Goal: Task Accomplishment & Management: Use online tool/utility

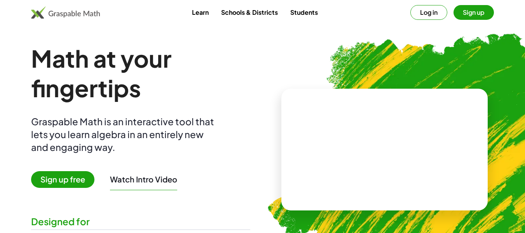
click at [473, 13] on button "Sign up" at bounding box center [473, 12] width 40 height 15
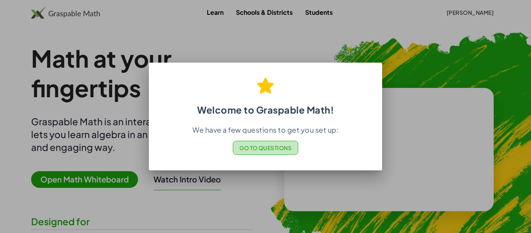
click at [258, 146] on span "Go to Questions" at bounding box center [265, 147] width 52 height 7
click at [308, 201] on div at bounding box center [265, 116] width 531 height 233
click at [227, 204] on div at bounding box center [265, 116] width 531 height 233
drag, startPoint x: 137, startPoint y: 35, endPoint x: 100, endPoint y: 89, distance: 65.8
click at [137, 35] on div at bounding box center [265, 116] width 531 height 233
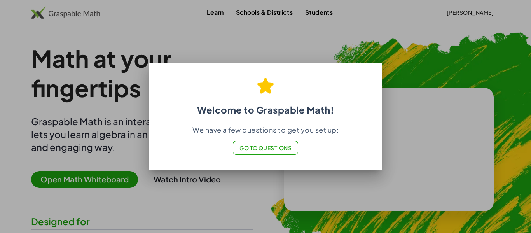
click at [86, 118] on div at bounding box center [265, 116] width 531 height 233
click at [278, 144] on span "Go to Questions" at bounding box center [265, 147] width 52 height 7
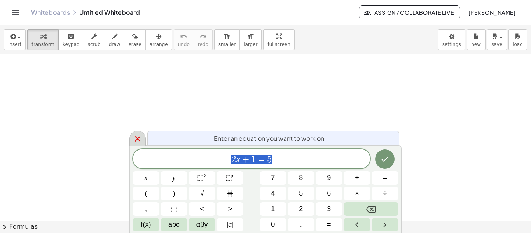
click at [137, 139] on icon at bounding box center [137, 138] width 5 height 5
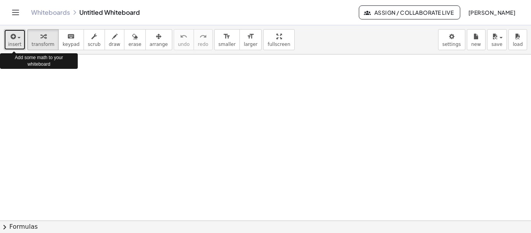
click at [14, 39] on icon "button" at bounding box center [12, 36] width 7 height 9
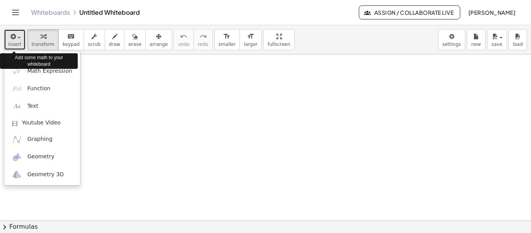
click at [14, 39] on icon "button" at bounding box center [12, 36] width 7 height 9
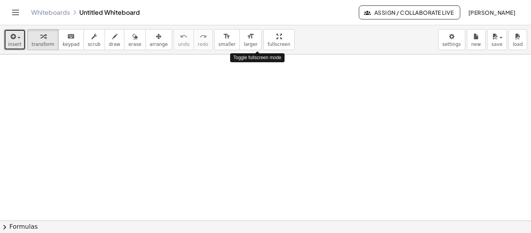
drag, startPoint x: 260, startPoint y: 37, endPoint x: 261, endPoint y: 85, distance: 48.6
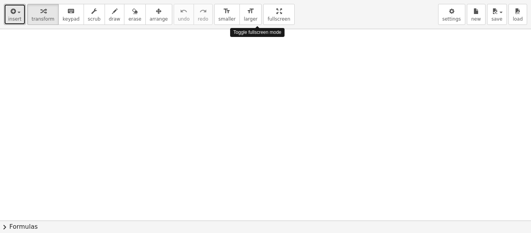
click at [260, 84] on div "insert select one: Math Expression Function Text Youtube Video Graphing Geometr…" at bounding box center [265, 116] width 531 height 233
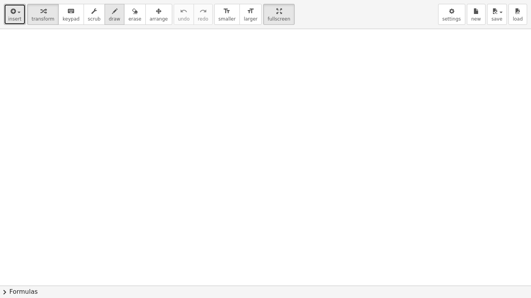
drag, startPoint x: 108, startPoint y: 9, endPoint x: 106, endPoint y: 22, distance: 13.0
click at [109, 9] on div "button" at bounding box center [115, 10] width 12 height 9
drag, startPoint x: 56, startPoint y: 52, endPoint x: 89, endPoint y: 50, distance: 33.1
click at [80, 67] on div at bounding box center [265, 286] width 531 height 514
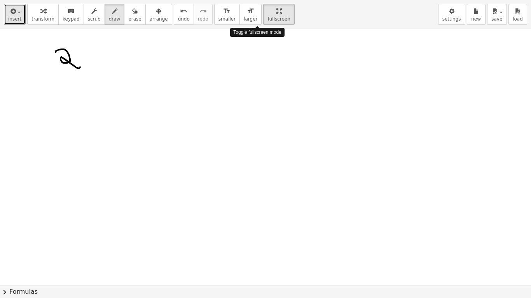
drag, startPoint x: 260, startPoint y: 11, endPoint x: 260, endPoint y: -36, distance: 47.0
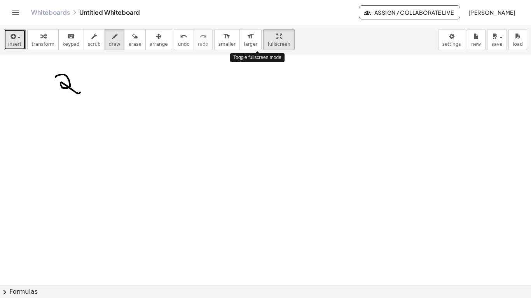
click at [260, 0] on html "Graspable Math Activities Get Started Activity Bank Assigned Work Classes White…" at bounding box center [265, 149] width 531 height 298
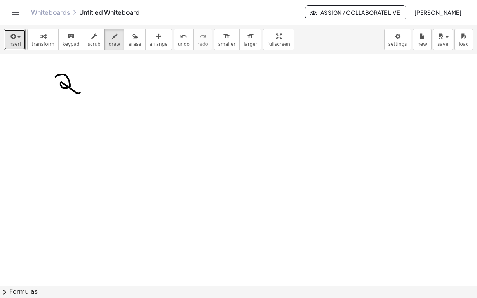
drag, startPoint x: 257, startPoint y: 40, endPoint x: 227, endPoint y: 56, distance: 34.2
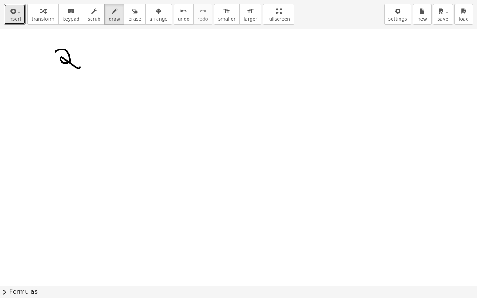
click at [227, 56] on div "insert select one: Math Expression Function Text Youtube Video Graphing Geometr…" at bounding box center [238, 149] width 477 height 298
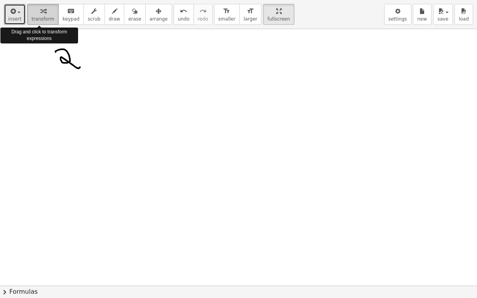
click at [35, 13] on div "button" at bounding box center [42, 10] width 23 height 9
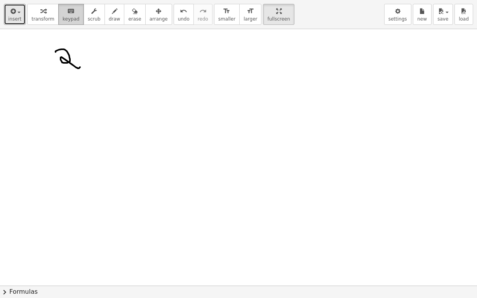
click at [63, 13] on div "keyboard" at bounding box center [71, 10] width 17 height 9
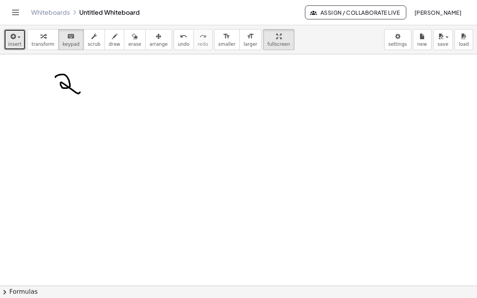
click at [279, 10] on div "Graspable Math Activities Get Started Activity Bank Assigned Work Classes White…" at bounding box center [238, 149] width 477 height 298
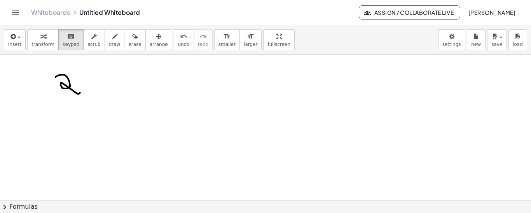
click at [19, 205] on button "chevron_right Formulas" at bounding box center [265, 206] width 531 height 12
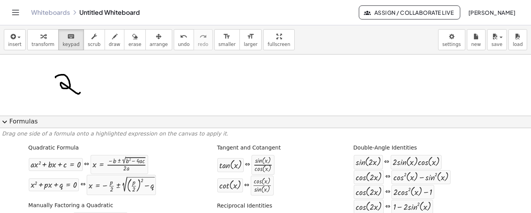
click at [101, 66] on div at bounding box center [265, 200] width 531 height 293
drag, startPoint x: 66, startPoint y: 164, endPoint x: 114, endPoint y: 49, distance: 124.3
click at [114, 49] on div "insert select one: Math Expression Function Text Youtube Video Graphing Geometr…" at bounding box center [265, 118] width 531 height 187
click at [5, 123] on span "expand_more" at bounding box center [4, 121] width 9 height 9
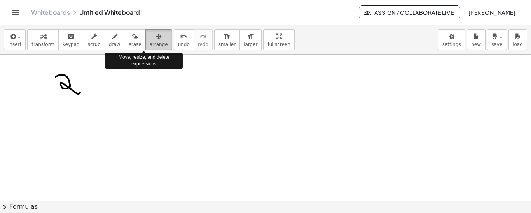
click at [150, 44] on span "arrange" at bounding box center [159, 44] width 18 height 5
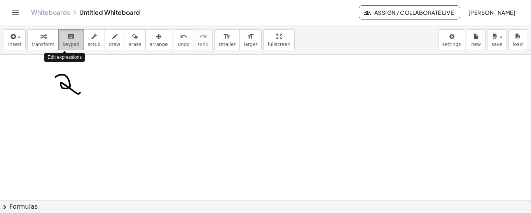
click at [63, 43] on span "keypad" at bounding box center [71, 44] width 17 height 5
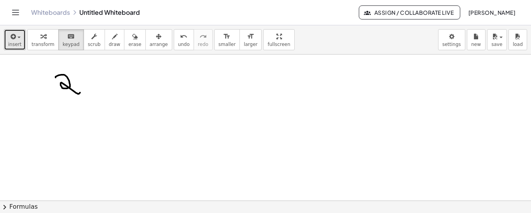
click at [14, 42] on span "insert" at bounding box center [14, 44] width 13 height 5
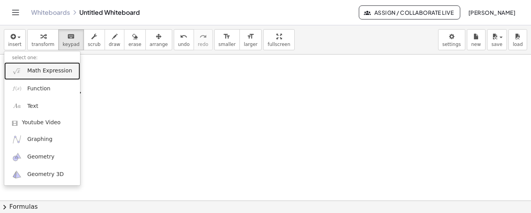
click at [21, 75] on img at bounding box center [17, 71] width 10 height 10
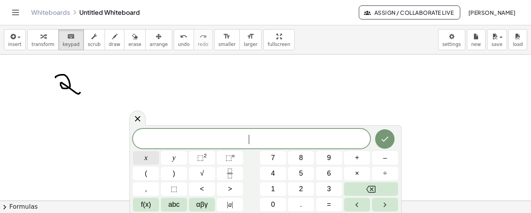
click at [145, 157] on span "x" at bounding box center [146, 157] width 3 height 10
click at [355, 162] on span "+" at bounding box center [357, 157] width 4 height 10
click at [200, 157] on span "⬚" at bounding box center [200, 157] width 7 height 8
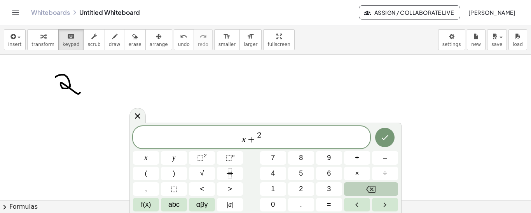
click at [370, 189] on icon "Backspace" at bounding box center [370, 188] width 9 height 9
click at [295, 173] on button "5" at bounding box center [301, 173] width 26 height 14
click at [372, 187] on icon "Backspace" at bounding box center [370, 188] width 9 height 9
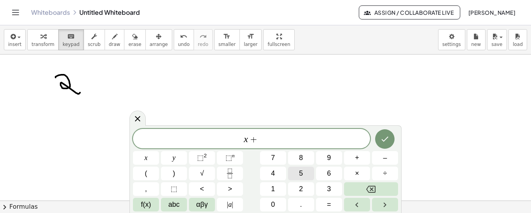
click at [295, 171] on button "5" at bounding box center [301, 173] width 26 height 14
click at [198, 159] on span "⬚" at bounding box center [200, 157] width 7 height 8
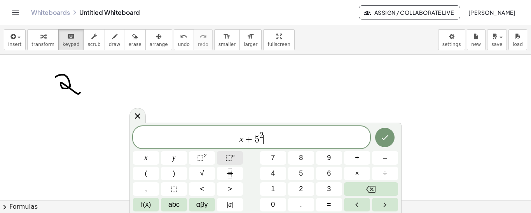
click at [233, 157] on sup "n" at bounding box center [233, 155] width 3 height 6
click at [233, 159] on span "⬚ n" at bounding box center [229, 157] width 9 height 10
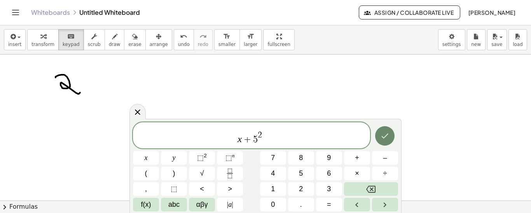
click at [382, 136] on icon "Done" at bounding box center [385, 135] width 7 height 5
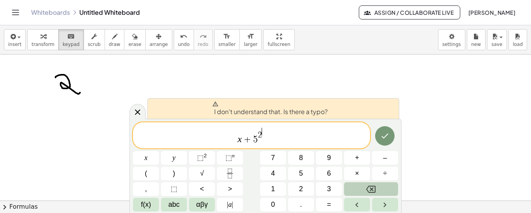
click at [370, 189] on icon "Backspace" at bounding box center [370, 188] width 9 height 9
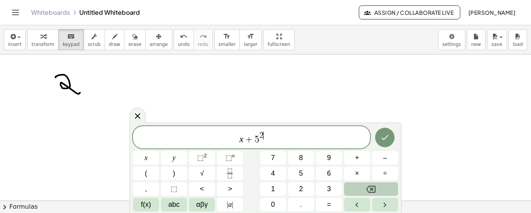
click at [370, 189] on icon "Backspace" at bounding box center [370, 188] width 9 height 9
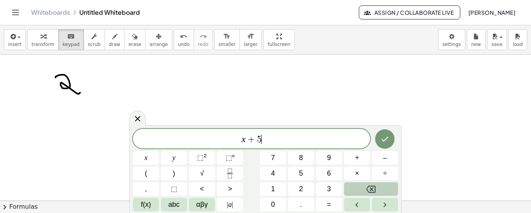
click at [370, 189] on icon "Backspace" at bounding box center [370, 188] width 9 height 9
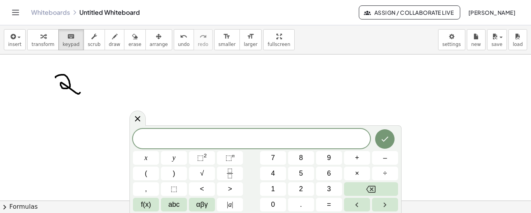
click at [185, 105] on div at bounding box center [265, 200] width 531 height 293
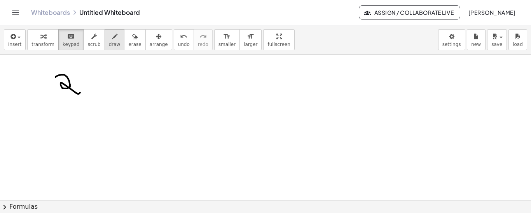
click at [112, 40] on icon "button" at bounding box center [114, 36] width 5 height 9
click at [14, 10] on icon "Toggle navigation" at bounding box center [15, 12] width 9 height 9
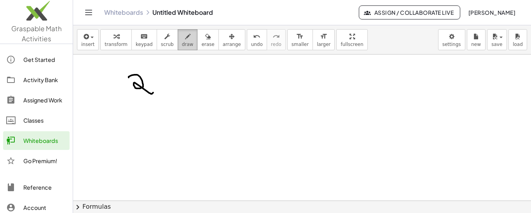
click at [182, 43] on span "draw" at bounding box center [188, 44] width 12 height 5
click at [135, 70] on div at bounding box center [302, 200] width 458 height 293
click at [82, 35] on icon "button" at bounding box center [85, 36] width 7 height 9
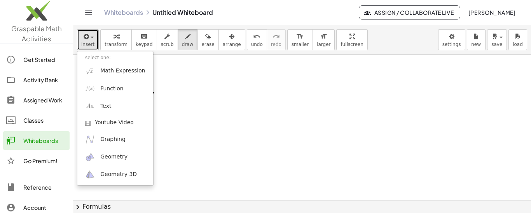
click at [82, 38] on icon "button" at bounding box center [85, 36] width 7 height 9
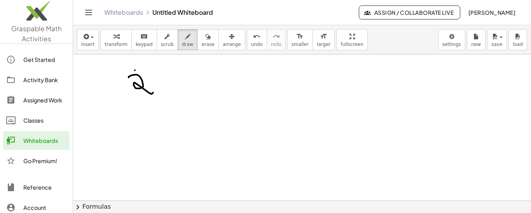
click at [18, 26] on img at bounding box center [36, 12] width 73 height 33
click at [166, 115] on div at bounding box center [302, 200] width 458 height 293
click at [307, 115] on div at bounding box center [302, 200] width 458 height 293
drag, startPoint x: 326, startPoint y: 43, endPoint x: 324, endPoint y: 60, distance: 16.9
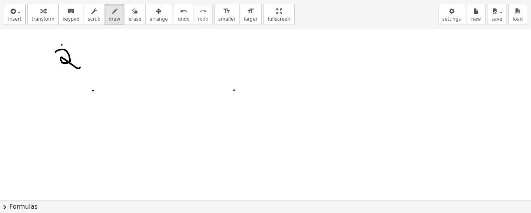
click at [324, 60] on div "insert select one: Math Expression Function Text Youtube Video Graphing Geometr…" at bounding box center [265, 106] width 531 height 213
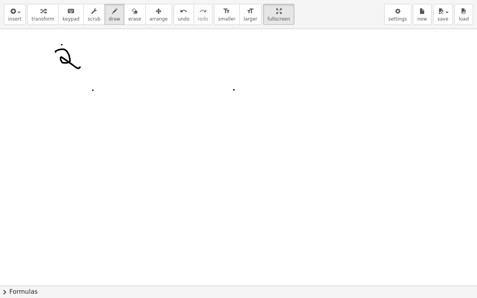
click at [279, 10] on div "Graspable Math Activities Get Started Activity Bank Assigned Work Classes White…" at bounding box center [238, 149] width 477 height 298
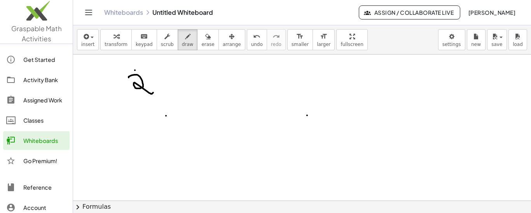
click at [31, 78] on div "Activity Bank" at bounding box center [44, 79] width 43 height 9
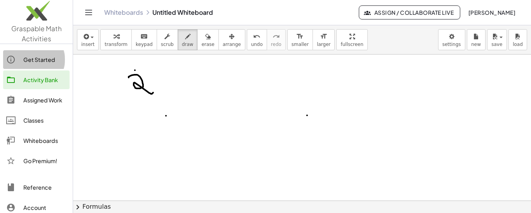
click at [23, 53] on link "Get Started" at bounding box center [36, 59] width 66 height 19
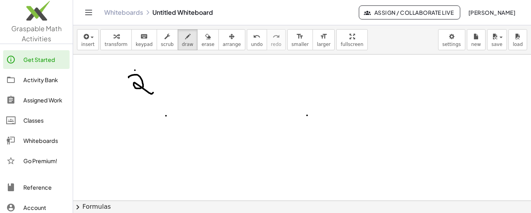
click at [30, 136] on div "Whiteboards" at bounding box center [44, 140] width 43 height 9
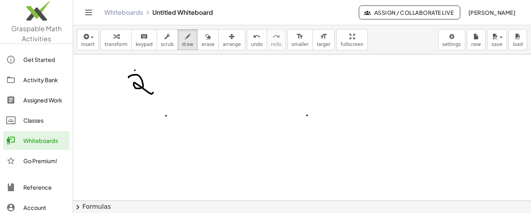
click at [85, 12] on icon "Toggle navigation" at bounding box center [88, 12] width 9 height 9
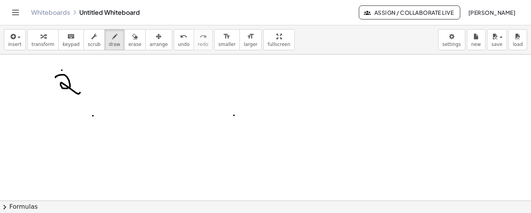
click at [115, 10] on div "Whiteboards Untitled Whiteboard" at bounding box center [195, 13] width 328 height 8
click at [118, 15] on div "Whiteboards Untitled Whiteboard" at bounding box center [195, 13] width 328 height 8
click at [53, 14] on link "Whiteboards" at bounding box center [50, 13] width 39 height 8
